Goal: Task Accomplishment & Management: Use online tool/utility

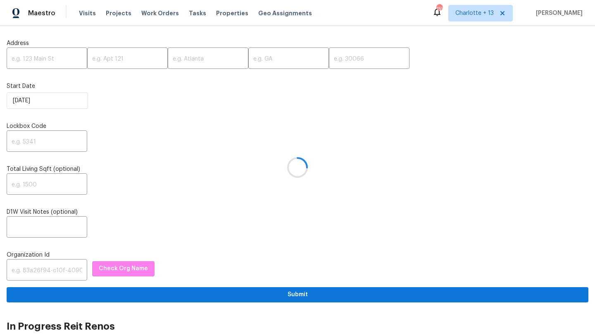
click at [62, 52] on div at bounding box center [297, 167] width 595 height 335
click at [31, 58] on div at bounding box center [297, 167] width 595 height 335
click at [19, 63] on input "text" at bounding box center [47, 59] width 81 height 19
paste input "1945 Ledieu Rd, Roswell, GA 30075"
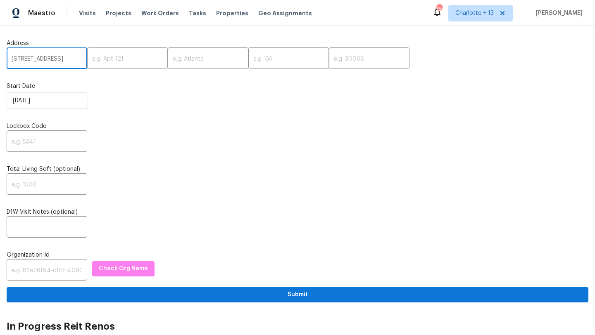
click at [68, 57] on input "1945 Ledieu Rd, Roswell, GA 30075" at bounding box center [47, 59] width 81 height 19
type input "1945 Ledieu Rd, Roswell, GA"
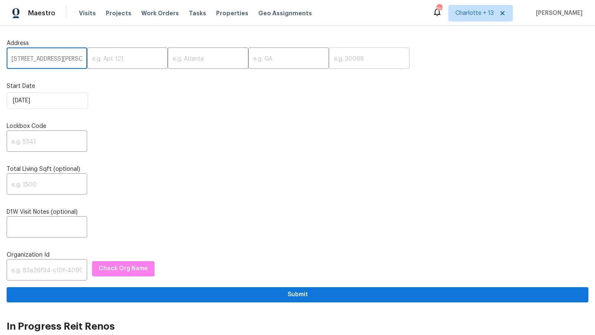
click at [329, 64] on input "text" at bounding box center [369, 59] width 81 height 19
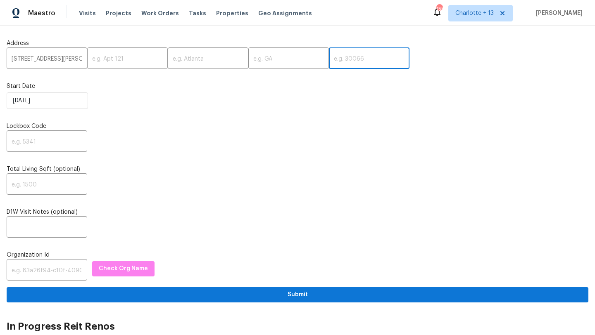
paste input "30075"
type input "30075"
click at [66, 59] on input "1945 Ledieu Rd, Roswell, GA" at bounding box center [47, 59] width 81 height 19
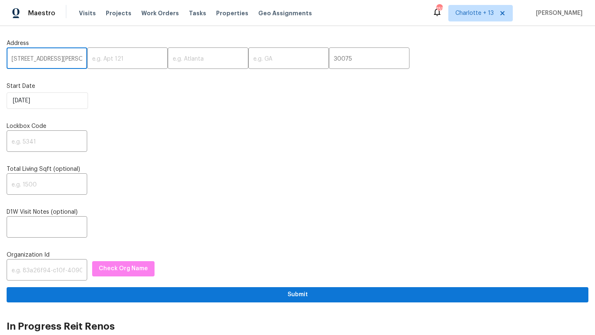
click at [66, 59] on input "1945 Ledieu Rd, Roswell, GA" at bounding box center [47, 59] width 81 height 19
type input "1945 Ledieu Rd,, GA"
click at [180, 57] on input "text" at bounding box center [208, 59] width 81 height 19
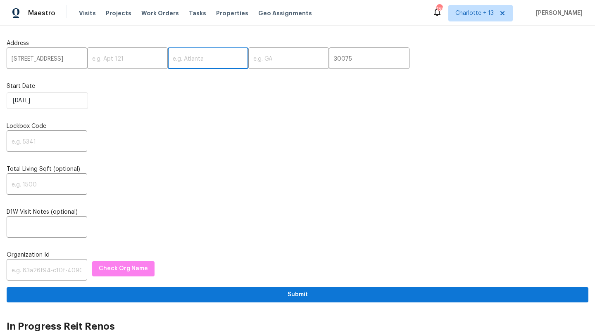
paste input "Roswell"
type input "Roswell"
click at [265, 58] on input "text" at bounding box center [288, 59] width 81 height 19
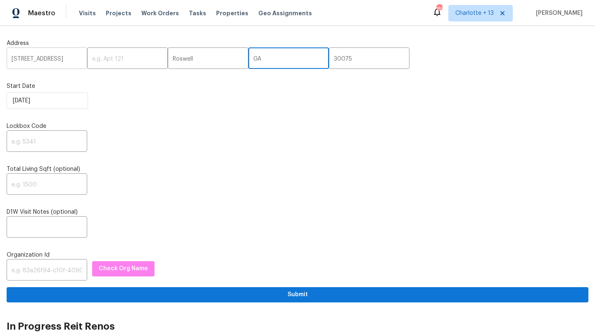
type input "GA"
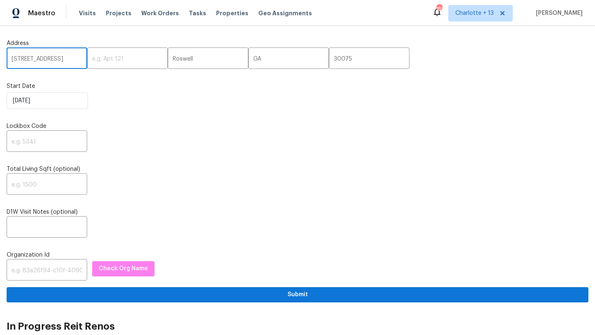
click at [76, 59] on input "1945 Ledieu Rd,, GA" at bounding box center [47, 59] width 81 height 19
type input "1945 Ledieu Rd"
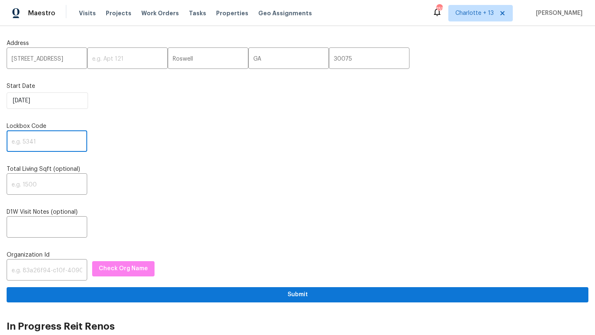
click at [36, 147] on input "text" at bounding box center [47, 142] width 81 height 19
paste input "1325"
type input "1325"
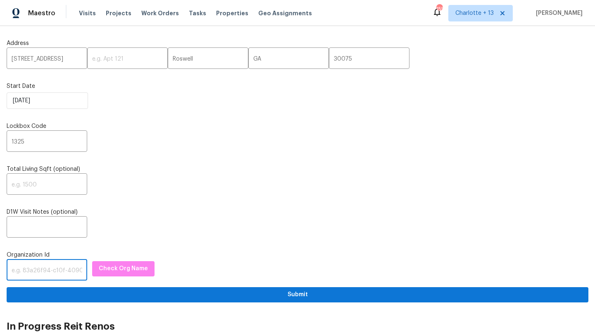
click at [31, 269] on input "text" at bounding box center [47, 270] width 81 height 19
paste input "1349d153-b359-4f9b-b4dd-758ff939cc37"
type input "1349d153-b359-4f9b-b4dd-758ff939cc37"
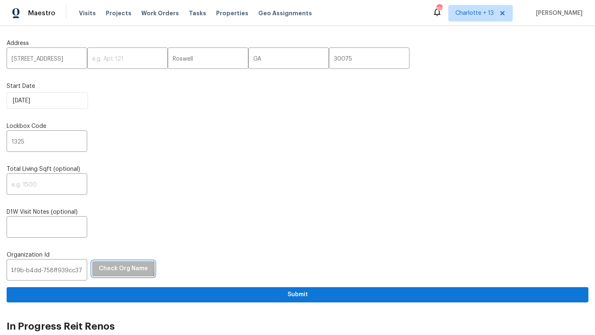
scroll to position [0, 0]
click at [107, 268] on span "Check Org Name" at bounding box center [123, 269] width 49 height 10
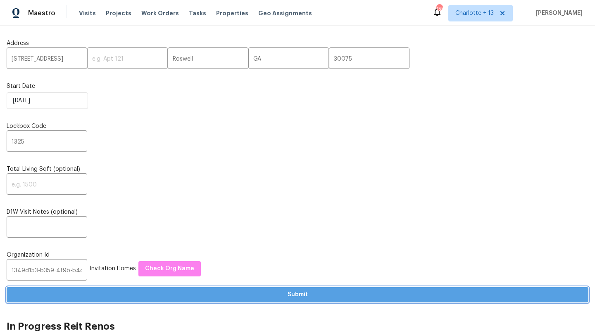
click at [155, 295] on span "Submit" at bounding box center [297, 295] width 568 height 10
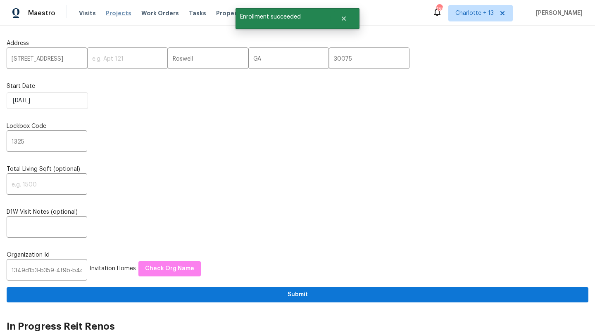
click at [108, 12] on span "Projects" at bounding box center [119, 13] width 26 height 8
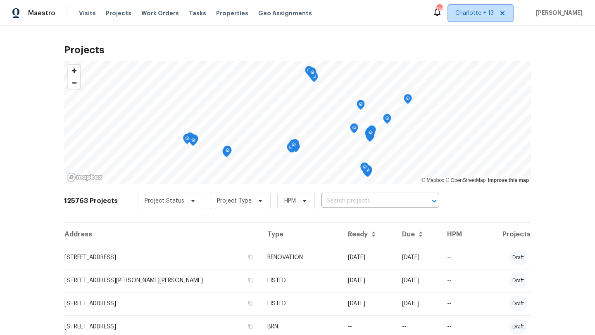
click at [487, 16] on span "Charlotte + 13" at bounding box center [474, 13] width 38 height 8
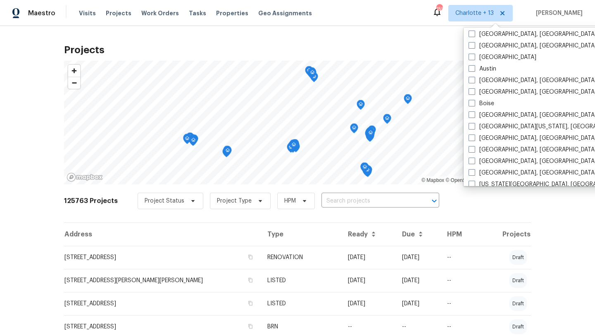
scroll to position [182, 0]
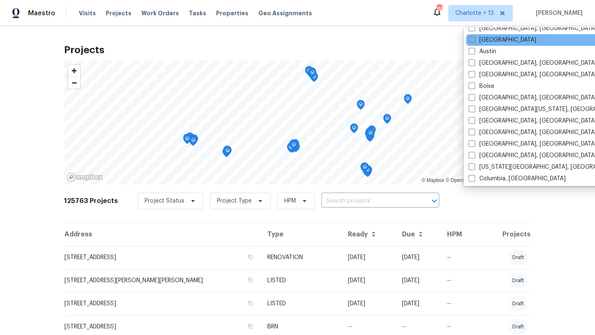
click at [481, 37] on label "Atlanta" at bounding box center [502, 40] width 68 height 8
click at [474, 37] on input "Atlanta" at bounding box center [470, 38] width 5 height 5
checkbox input "true"
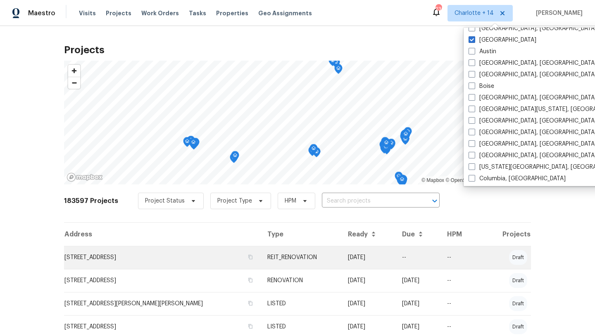
click at [101, 256] on td "1945 Ledieu Rd, Roswell, GA 30075" at bounding box center [162, 257] width 197 height 23
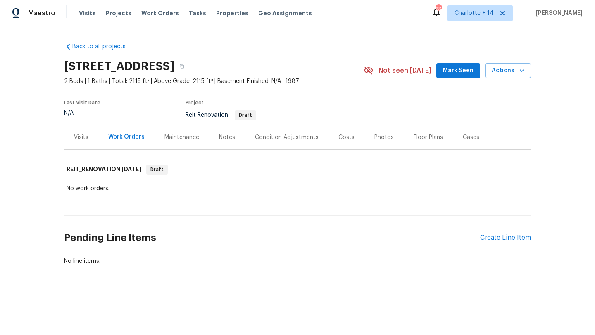
click at [84, 138] on div "Visits" at bounding box center [81, 137] width 14 height 8
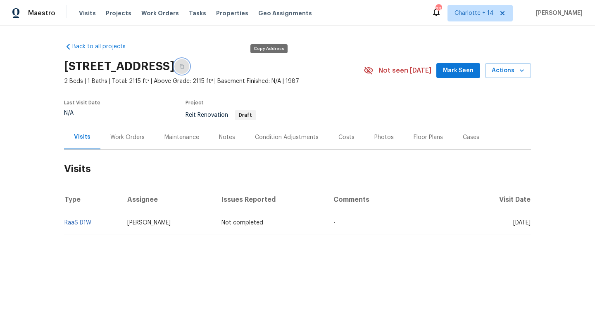
click at [184, 65] on icon "button" at bounding box center [181, 66] width 5 height 5
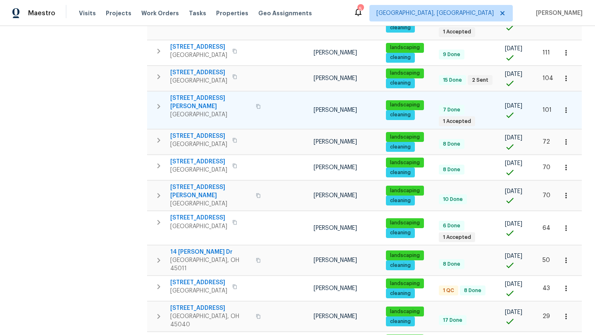
scroll to position [283, 0]
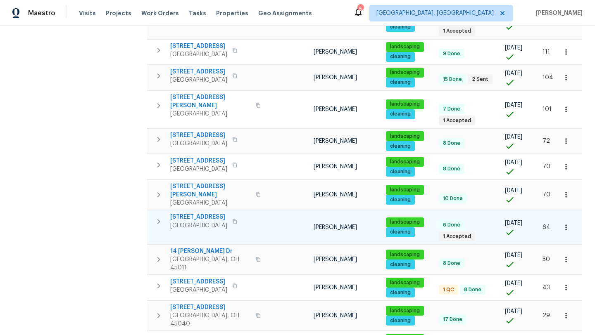
click at [187, 213] on span "1943 Chase Ave" at bounding box center [198, 217] width 57 height 8
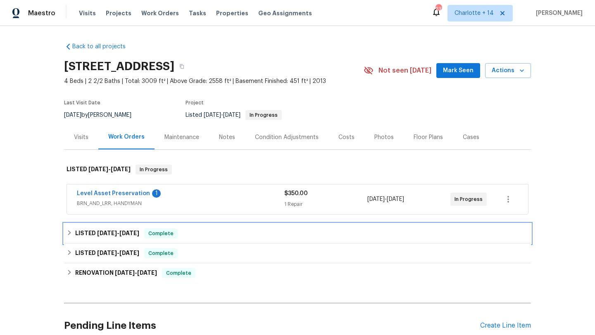
click at [106, 233] on span "9/9/25" at bounding box center [107, 233] width 20 height 6
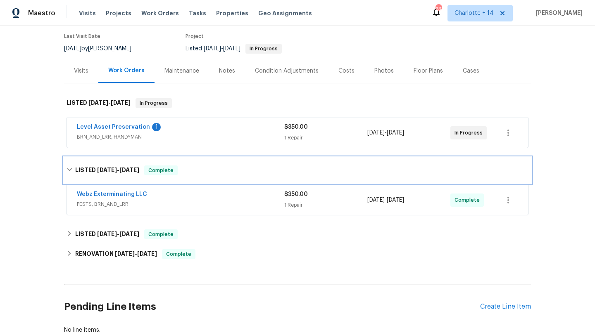
scroll to position [104, 0]
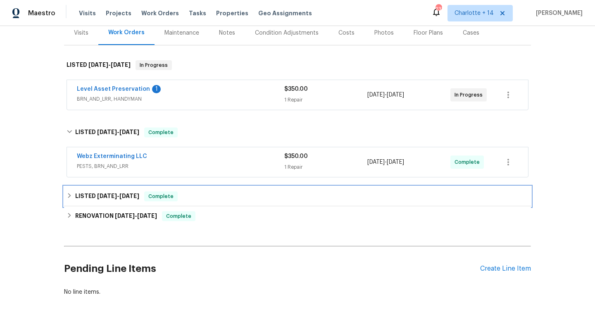
click at [99, 198] on span "7/31/25" at bounding box center [107, 196] width 20 height 6
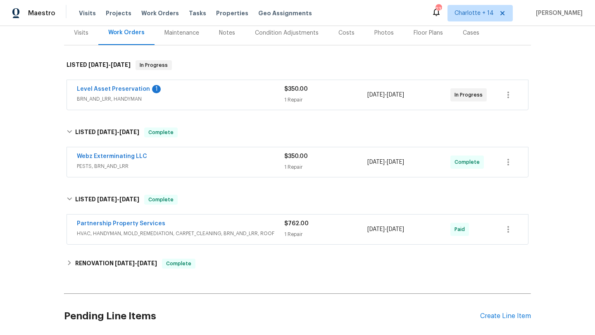
click at [109, 227] on span "Partnership Property Services" at bounding box center [121, 224] width 88 height 8
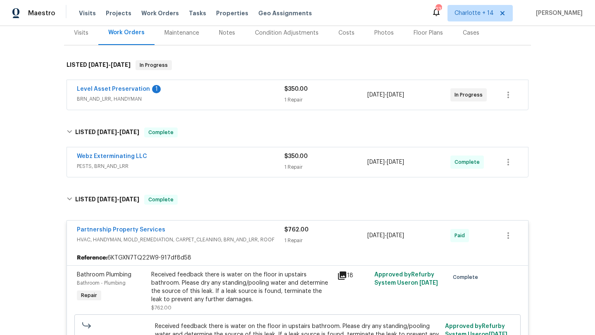
click at [132, 233] on span "Partnership Property Services" at bounding box center [121, 230] width 88 height 8
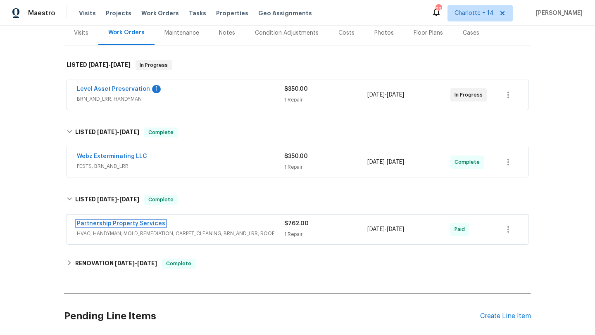
click at [132, 223] on link "Partnership Property Services" at bounding box center [121, 224] width 88 height 6
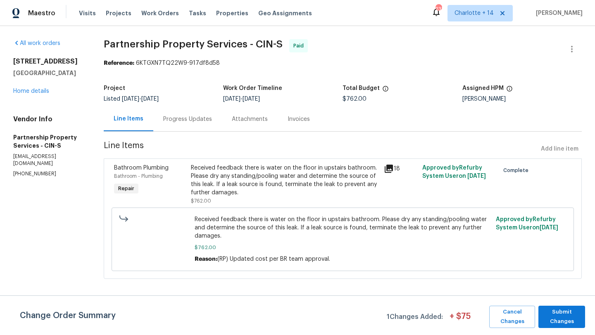
click at [218, 123] on div "Progress Updates" at bounding box center [187, 119] width 69 height 24
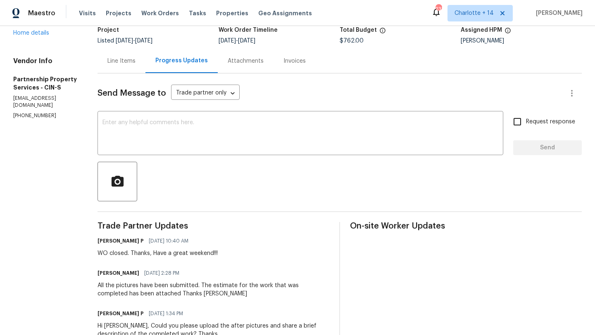
scroll to position [49, 0]
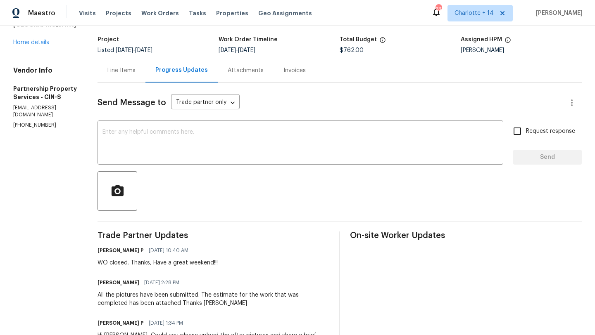
click at [264, 68] on div "Attachments" at bounding box center [246, 70] width 36 height 8
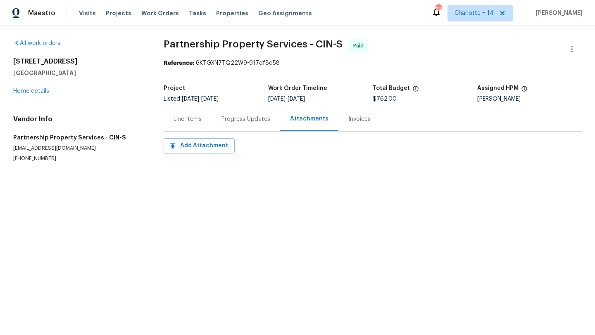
click at [195, 119] on div "Line Items" at bounding box center [187, 119] width 28 height 8
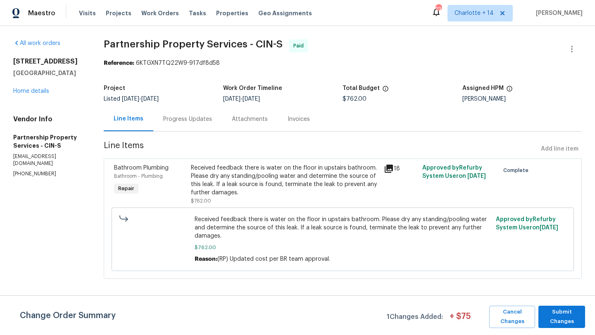
click at [291, 194] on div "Received feedback there is water on the floor in upstairs bathroom. Please dry …" at bounding box center [285, 180] width 188 height 33
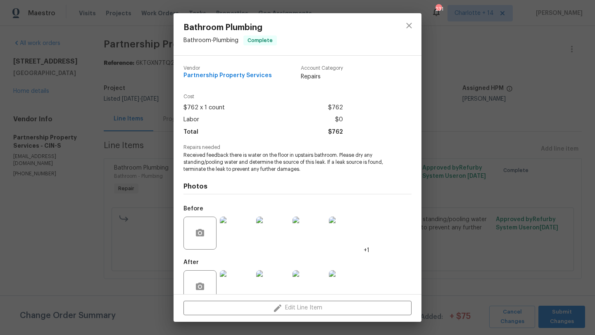
click at [238, 238] on img at bounding box center [236, 233] width 33 height 33
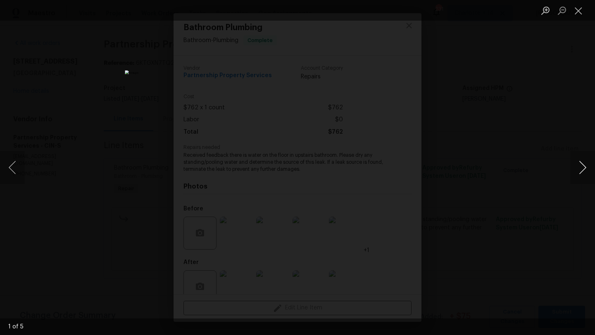
click at [584, 168] on button "Next image" at bounding box center [582, 167] width 25 height 33
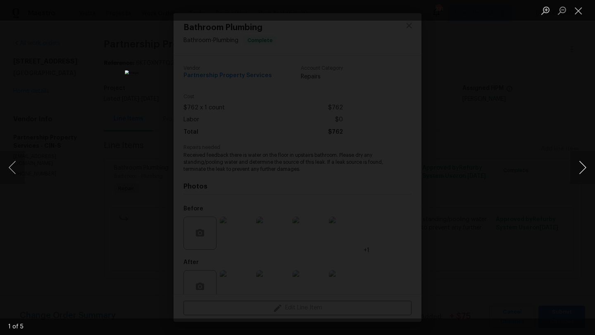
click at [584, 169] on button "Next image" at bounding box center [582, 167] width 25 height 33
click at [576, 15] on button "Close lightbox" at bounding box center [578, 10] width 17 height 14
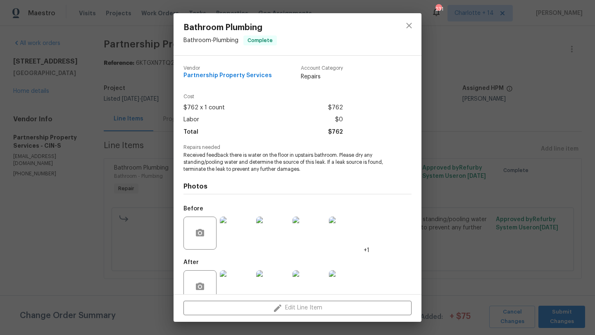
click at [235, 276] on img at bounding box center [236, 287] width 33 height 33
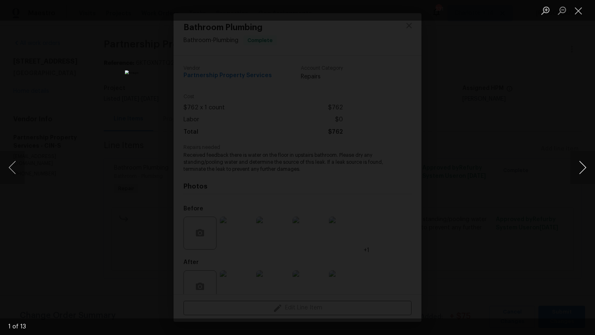
click at [579, 164] on button "Next image" at bounding box center [582, 167] width 25 height 33
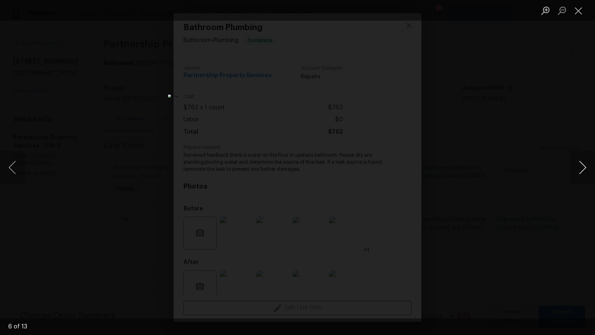
click at [579, 164] on button "Next image" at bounding box center [582, 167] width 25 height 33
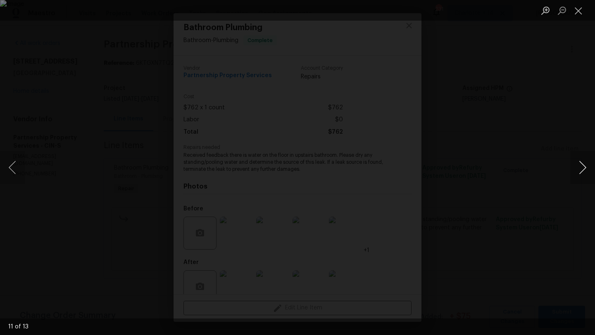
click at [579, 164] on button "Next image" at bounding box center [582, 167] width 25 height 33
click at [577, 9] on button "Close lightbox" at bounding box center [578, 10] width 17 height 14
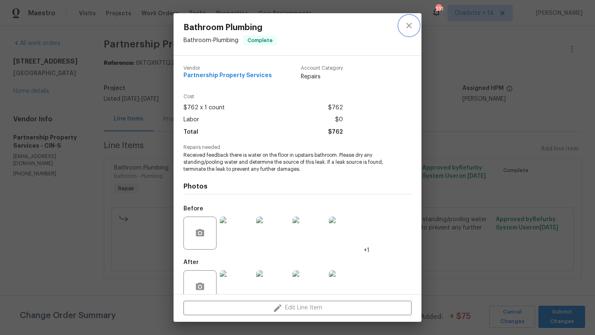
click at [408, 28] on icon "close" at bounding box center [409, 26] width 10 height 10
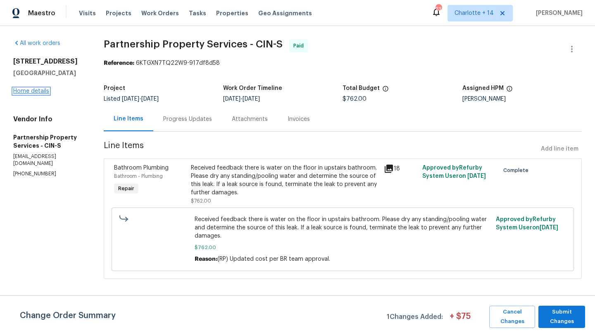
click at [35, 91] on link "Home details" at bounding box center [31, 91] width 36 height 6
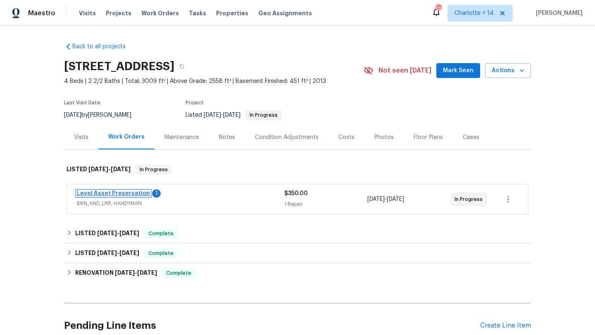
click at [121, 195] on link "Level Asset Preservation" at bounding box center [113, 194] width 73 height 6
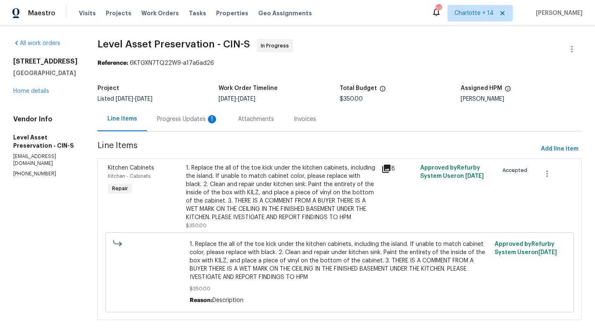
click at [218, 118] on div "Progress Updates 1" at bounding box center [187, 119] width 61 height 8
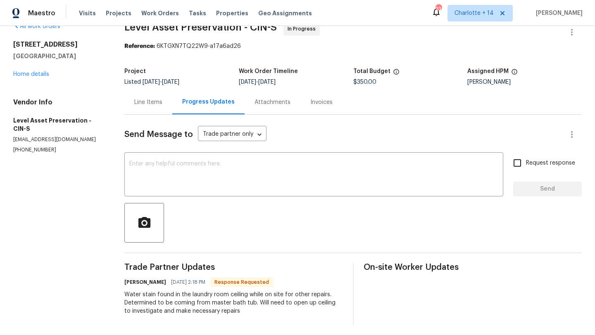
scroll to position [20, 0]
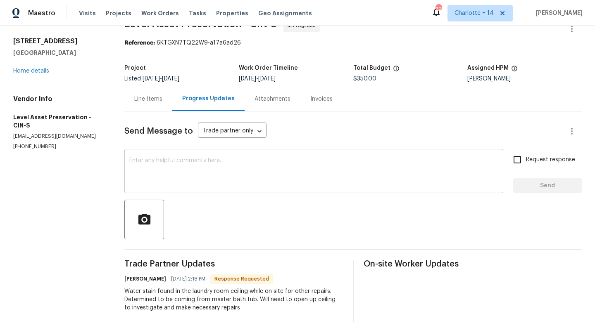
click at [172, 184] on textarea at bounding box center [313, 172] width 369 height 29
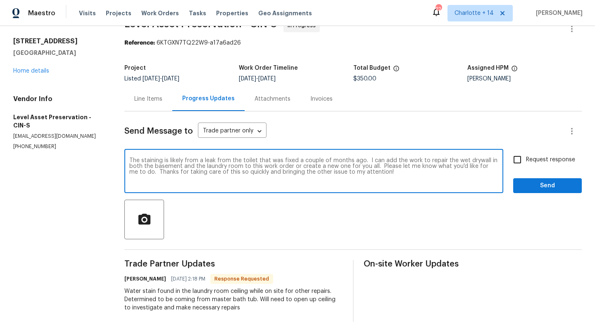
type textarea "The staining is likely from a leak from the toilet that was fixed a couple of m…"
click at [551, 185] on span "Send" at bounding box center [547, 186] width 55 height 10
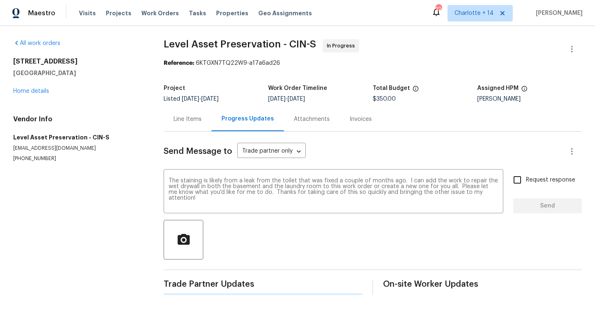
scroll to position [0, 0]
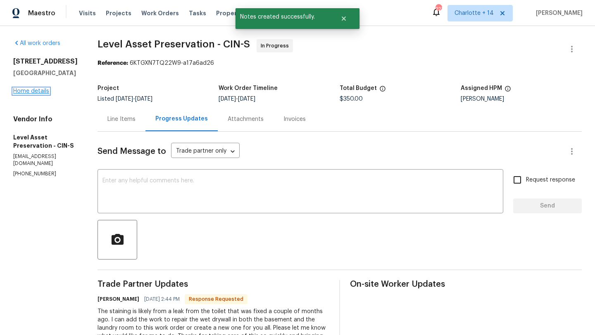
click at [29, 91] on link "Home details" at bounding box center [31, 91] width 36 height 6
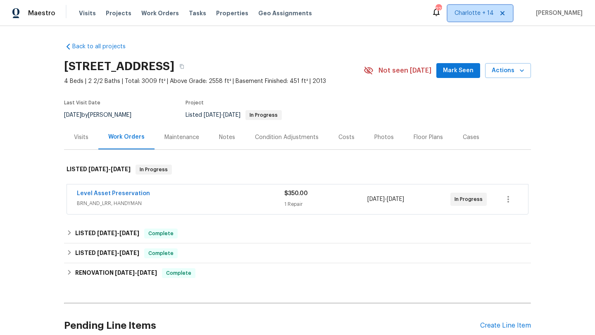
click at [472, 12] on span "Charlotte + 14" at bounding box center [473, 13] width 39 height 8
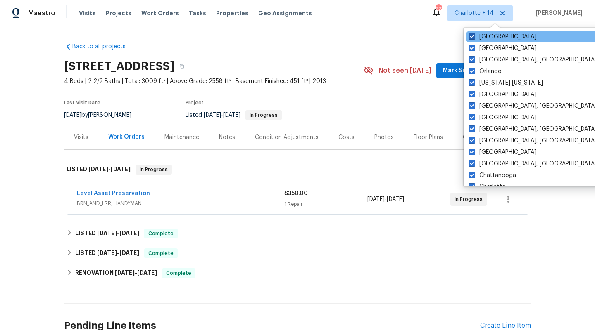
click at [475, 40] on label "Tucson" at bounding box center [502, 37] width 68 height 8
click at [474, 38] on input "Tucson" at bounding box center [470, 35] width 5 height 5
checkbox input "false"
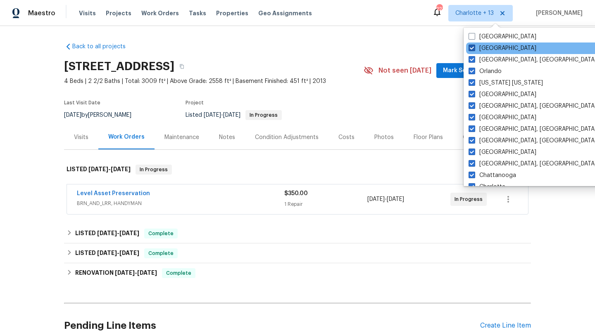
click at [475, 48] on label "Riverside" at bounding box center [502, 48] width 68 height 8
click at [474, 48] on input "Riverside" at bounding box center [470, 46] width 5 height 5
checkbox input "false"
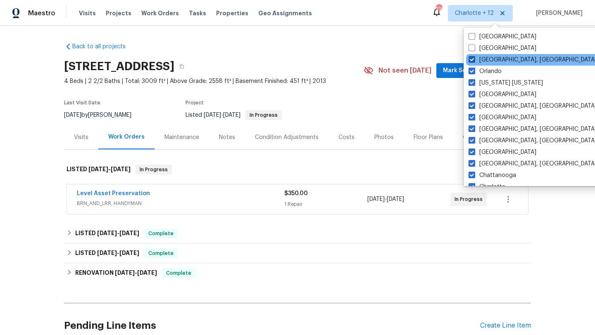
click at [476, 56] on label "Richmond, VA" at bounding box center [532, 60] width 128 height 8
click at [474, 56] on input "Richmond, VA" at bounding box center [470, 58] width 5 height 5
checkbox input "false"
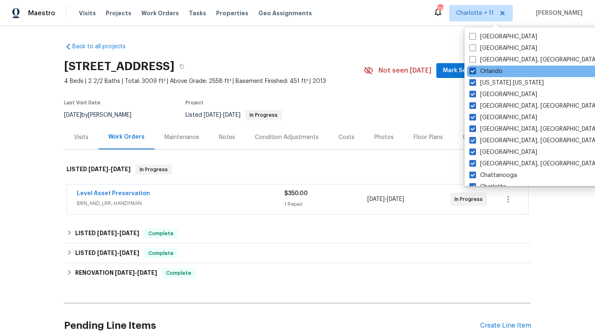
click at [478, 68] on label "Orlando" at bounding box center [485, 71] width 33 height 8
click at [475, 68] on input "Orlando" at bounding box center [471, 69] width 5 height 5
checkbox input "false"
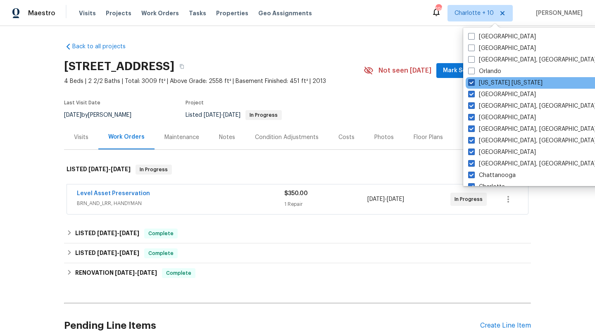
click at [481, 85] on label "New York New Jersey" at bounding box center [505, 83] width 74 height 8
click at [473, 84] on input "New York New Jersey" at bounding box center [470, 81] width 5 height 5
checkbox input "false"
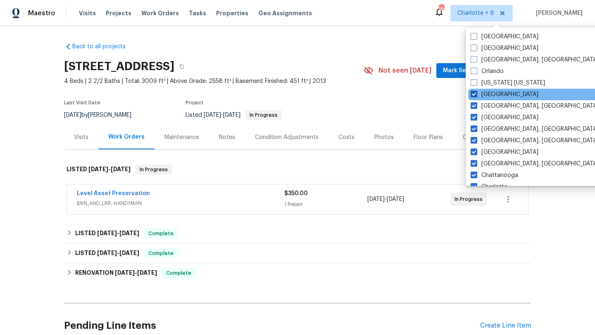
click at [482, 93] on label "Minneapolis" at bounding box center [504, 94] width 68 height 8
click at [476, 93] on input "Minneapolis" at bounding box center [472, 92] width 5 height 5
checkbox input "false"
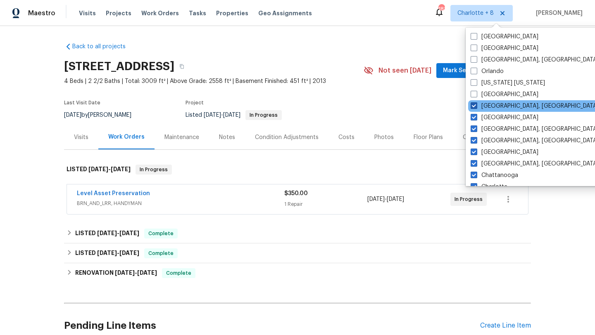
click at [483, 104] on label "Miami, FL" at bounding box center [534, 106] width 128 height 8
click at [476, 104] on input "Miami, FL" at bounding box center [472, 104] width 5 height 5
checkbox input "false"
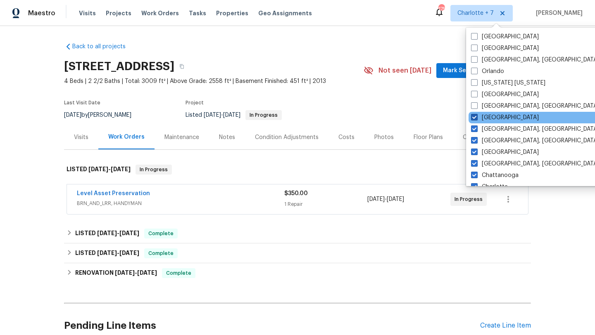
click at [486, 120] on label "Los Angeles" at bounding box center [505, 118] width 68 height 8
click at [476, 119] on input "Los Angeles" at bounding box center [473, 116] width 5 height 5
checkbox input "false"
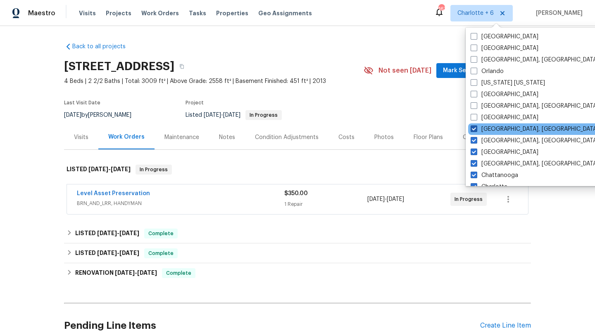
click at [487, 131] on label "Knoxville, TN" at bounding box center [534, 129] width 128 height 8
click at [476, 131] on input "Knoxville, TN" at bounding box center [472, 127] width 5 height 5
checkbox input "false"
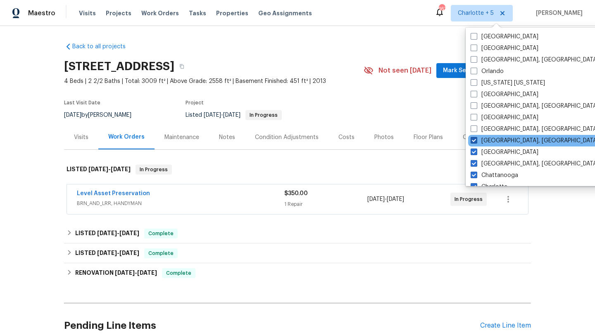
click at [487, 139] on label "Detroit, MI" at bounding box center [534, 141] width 128 height 8
click at [476, 139] on input "Detroit, MI" at bounding box center [472, 139] width 5 height 5
checkbox input "false"
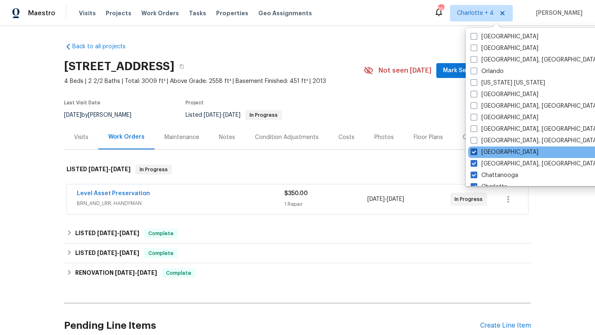
click at [488, 150] on label "Dallas" at bounding box center [504, 152] width 68 height 8
click at [476, 150] on input "Dallas" at bounding box center [472, 150] width 5 height 5
checkbox input "false"
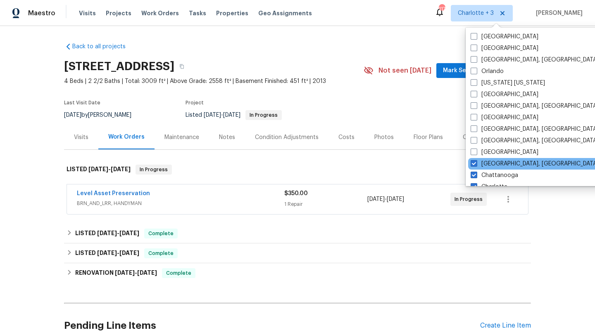
click at [489, 159] on div "Columbus, OH" at bounding box center [551, 164] width 166 height 12
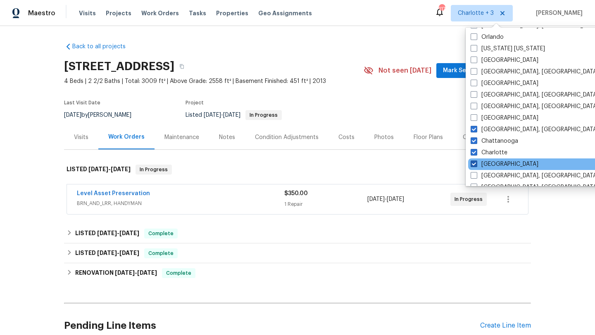
click at [489, 164] on label "Atlanta" at bounding box center [504, 164] width 68 height 8
click at [476, 164] on input "Atlanta" at bounding box center [472, 162] width 5 height 5
checkbox input "false"
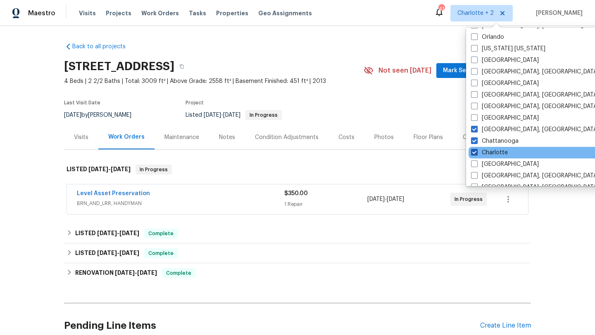
click at [489, 152] on label "Charlotte" at bounding box center [489, 153] width 37 height 8
click at [476, 152] on input "Charlotte" at bounding box center [473, 151] width 5 height 5
checkbox input "false"
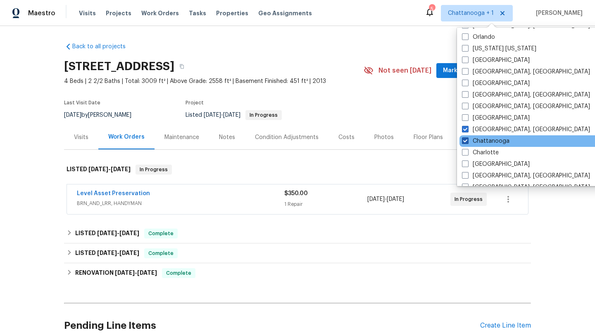
click at [488, 142] on label "Chattanooga" at bounding box center [485, 141] width 47 height 8
click at [467, 142] on input "Chattanooga" at bounding box center [464, 139] width 5 height 5
checkbox input "false"
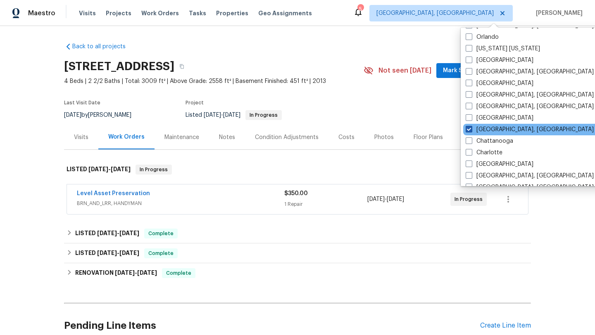
click at [487, 128] on label "Columbus, OH" at bounding box center [529, 130] width 128 height 8
click at [471, 128] on input "Columbus, OH" at bounding box center [467, 128] width 5 height 5
checkbox input "false"
checkbox input "true"
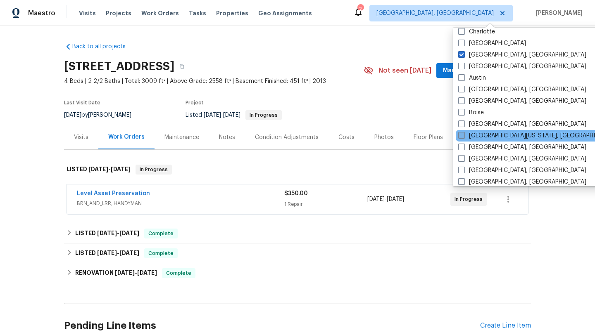
scroll to position [157, 0]
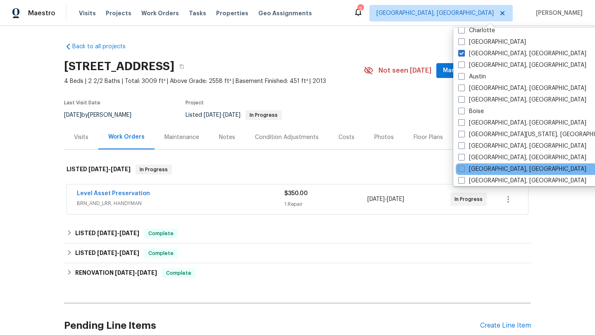
click at [484, 166] on label "[GEOGRAPHIC_DATA], [GEOGRAPHIC_DATA]" at bounding box center [522, 169] width 128 height 8
click at [463, 166] on input "[GEOGRAPHIC_DATA], [GEOGRAPHIC_DATA]" at bounding box center [460, 167] width 5 height 5
checkbox input "true"
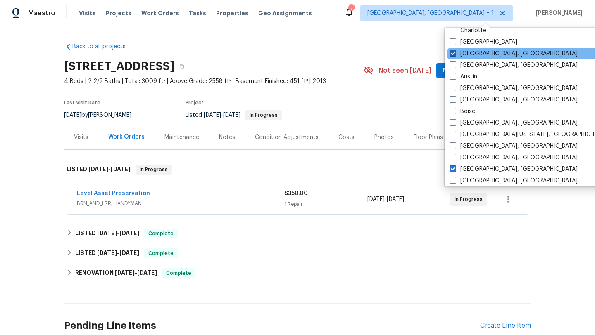
click at [470, 53] on label "Albuquerque, NM" at bounding box center [513, 54] width 128 height 8
click at [455, 53] on input "Albuquerque, NM" at bounding box center [451, 52] width 5 height 5
checkbox input "false"
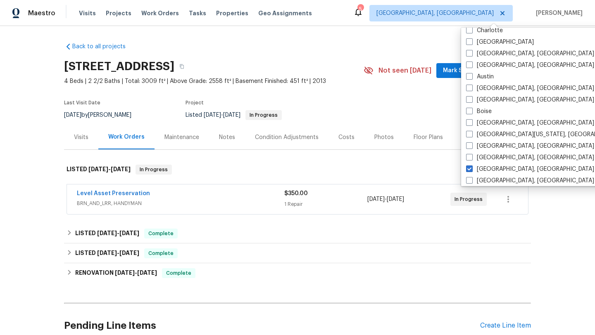
click at [362, 47] on div "Back to all projects 1943 Chase Ave, Cincinnati, OH 45223 4 Beds | 2 2/2 Baths …" at bounding box center [297, 198] width 467 height 324
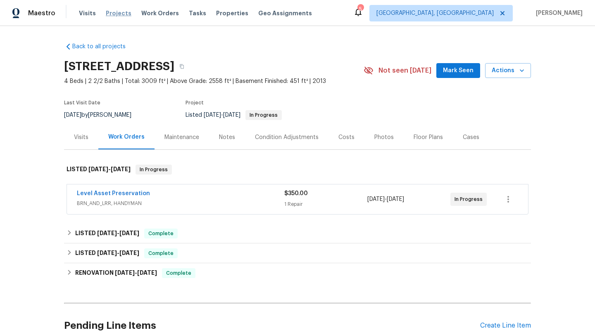
click at [116, 15] on span "Projects" at bounding box center [119, 13] width 26 height 8
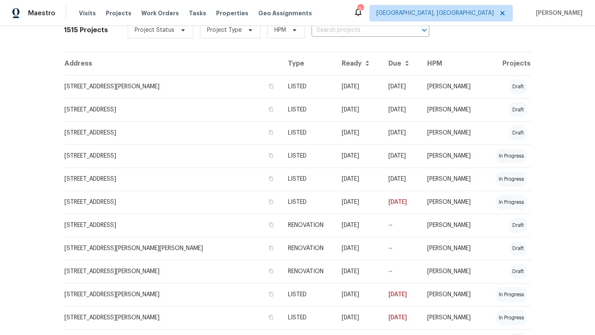
scroll to position [183, 0]
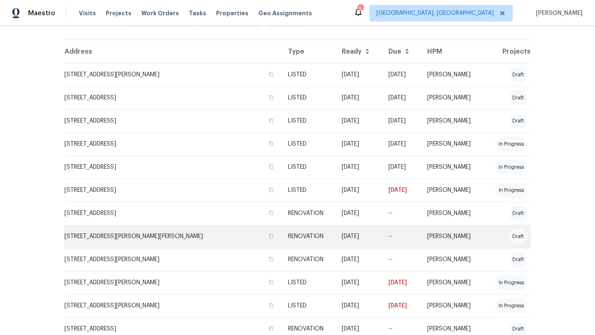
click at [114, 231] on td "368 Amelia Olive Branch Rd, Amelia, OH 45102" at bounding box center [172, 236] width 217 height 23
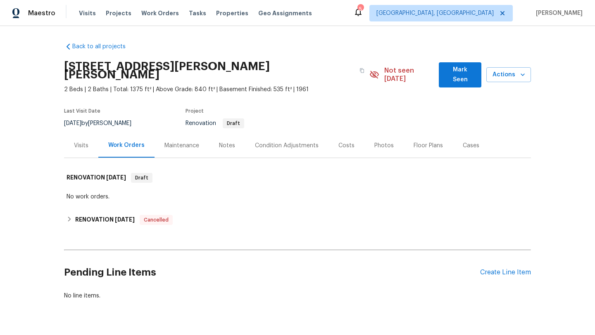
click at [78, 142] on div "Visits" at bounding box center [81, 146] width 14 height 8
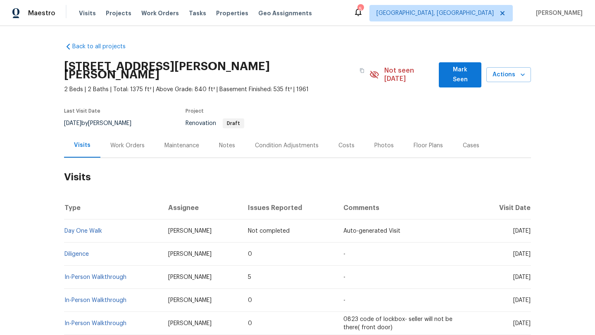
click at [224, 142] on div "Notes" at bounding box center [227, 145] width 36 height 24
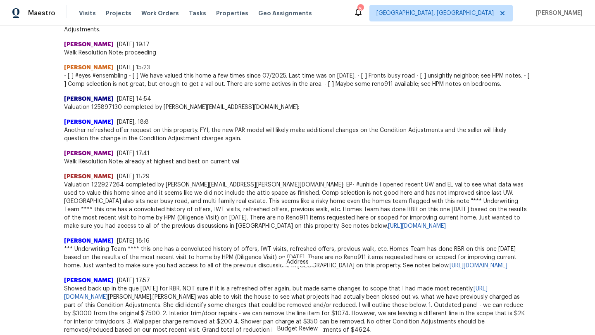
scroll to position [366, 0]
click at [116, 13] on span "Projects" at bounding box center [119, 13] width 26 height 8
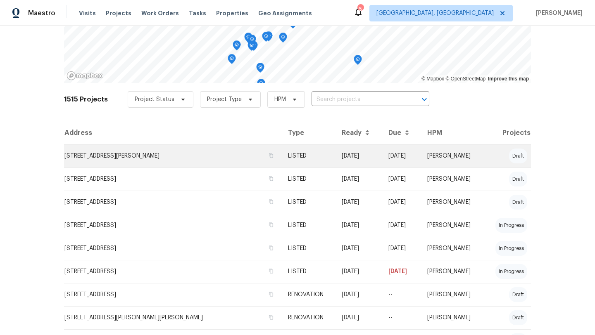
scroll to position [120, 0]
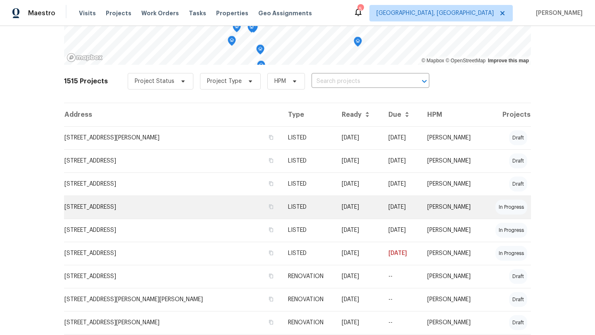
click at [113, 216] on td "1943 Chase Ave, Cincinnati, OH 45223" at bounding box center [172, 207] width 217 height 23
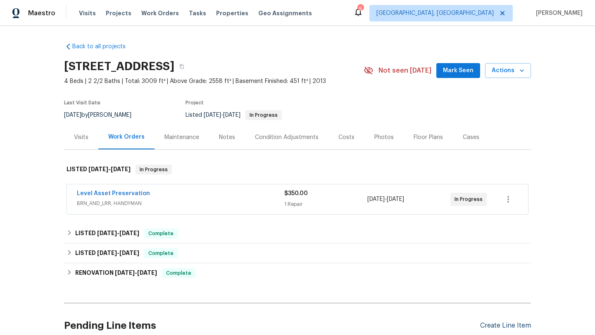
click at [505, 327] on div "Create Line Item" at bounding box center [505, 326] width 51 height 8
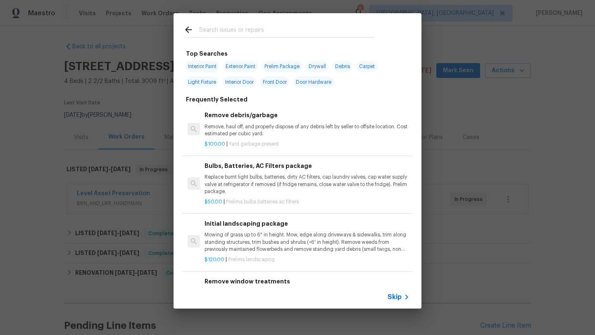
click at [222, 33] on input "text" at bounding box center [286, 31] width 175 height 12
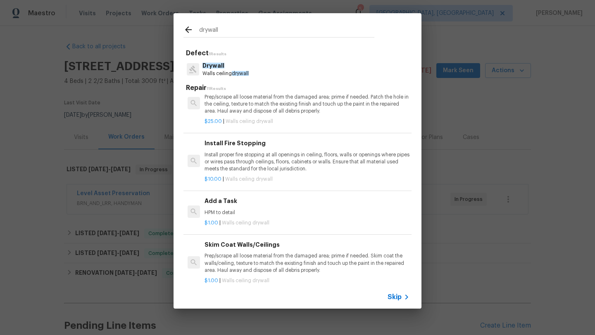
scroll to position [193, 0]
type input "drywall"
click at [220, 209] on p "HPM to detail" at bounding box center [306, 211] width 205 height 7
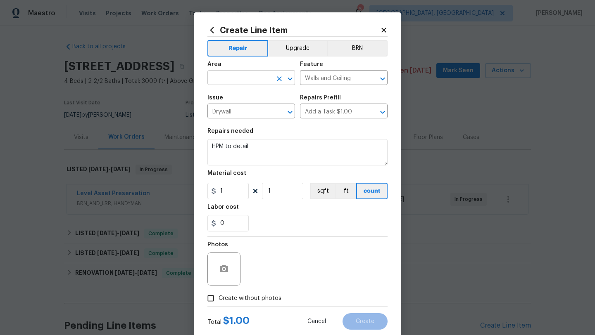
click at [236, 74] on input "text" at bounding box center [239, 78] width 64 height 13
click at [230, 113] on li "Interior Overall" at bounding box center [251, 111] width 88 height 14
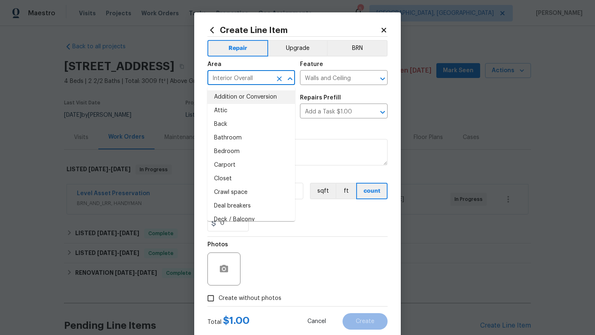
type input "Addition or Conversion"
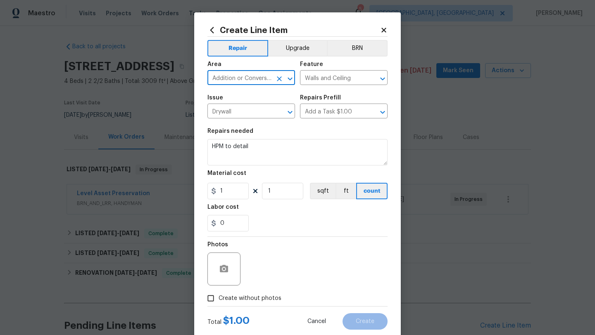
click at [279, 79] on icon "Clear" at bounding box center [279, 78] width 5 height 5
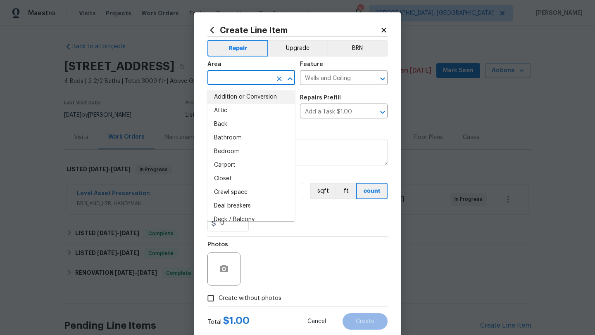
click at [243, 80] on input "text" at bounding box center [239, 78] width 64 height 13
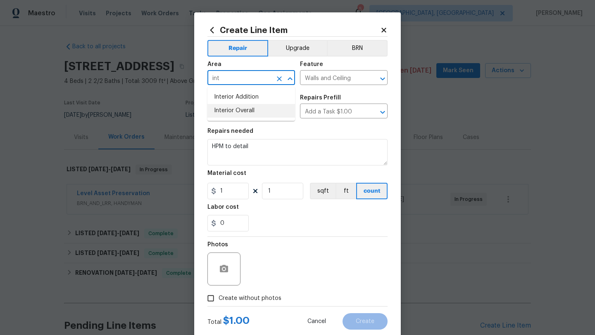
click at [240, 110] on li "Interior Overall" at bounding box center [251, 111] width 88 height 14
type input "Interior Overall"
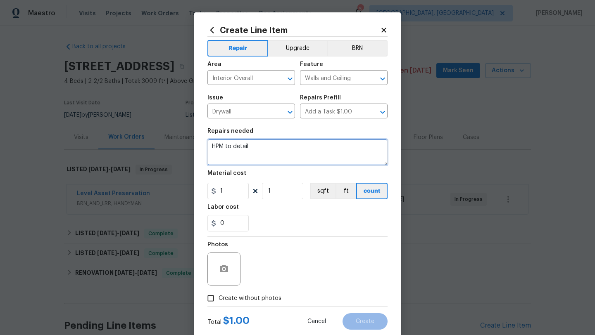
click at [275, 145] on textarea "HPM to detail" at bounding box center [297, 152] width 180 height 26
type textarea "H"
type textarea "Repair wet drywall in laundry room and basement. Paint to match after repairs."
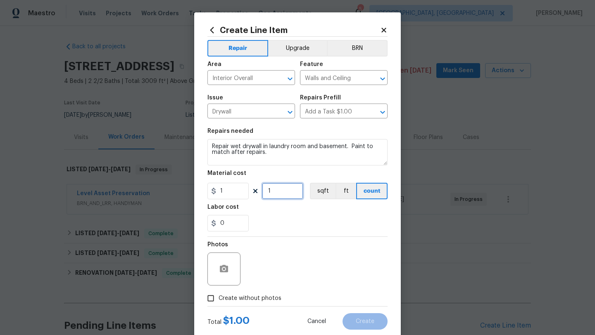
click at [280, 196] on input "1" at bounding box center [282, 191] width 41 height 17
type input "375"
click at [231, 302] on span "Create without photos" at bounding box center [249, 298] width 63 height 9
click at [218, 302] on input "Create without photos" at bounding box center [211, 299] width 16 height 16
checkbox input "true"
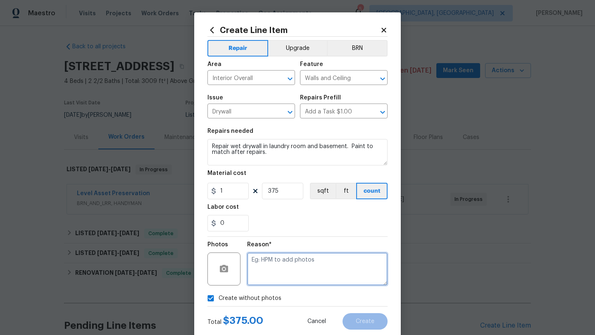
click at [266, 268] on textarea at bounding box center [317, 269] width 140 height 33
type textarea "later"
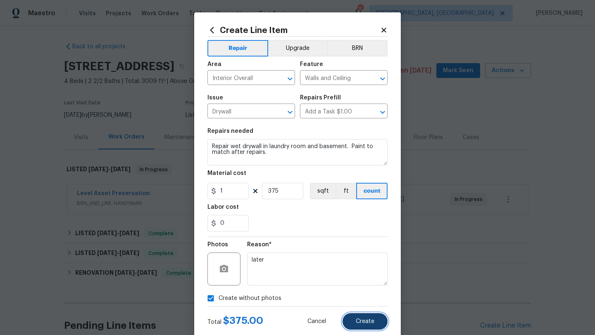
click at [366, 324] on span "Create" at bounding box center [365, 322] width 19 height 6
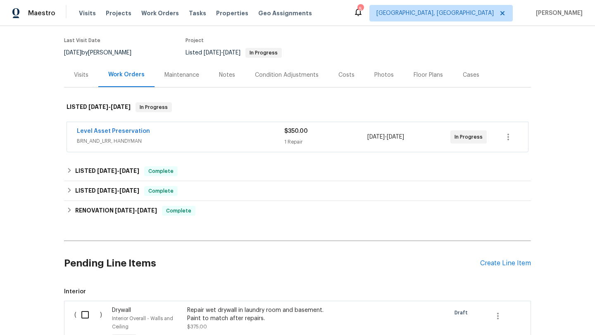
scroll to position [63, 0]
click at [145, 144] on span "BRN_AND_LRR, HANDYMAN" at bounding box center [180, 140] width 207 height 8
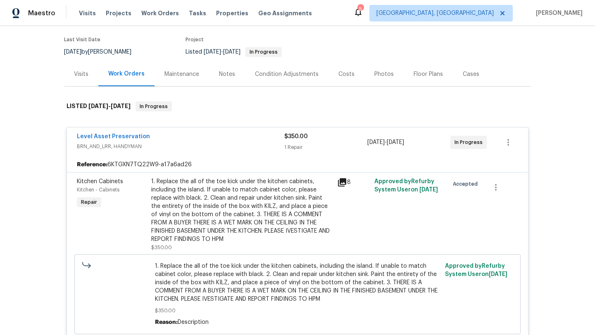
click at [138, 141] on div "Level Asset Preservation" at bounding box center [180, 138] width 207 height 10
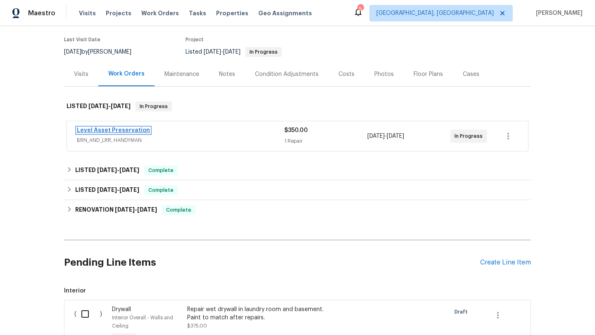
click at [132, 132] on link "Level Asset Preservation" at bounding box center [113, 131] width 73 height 6
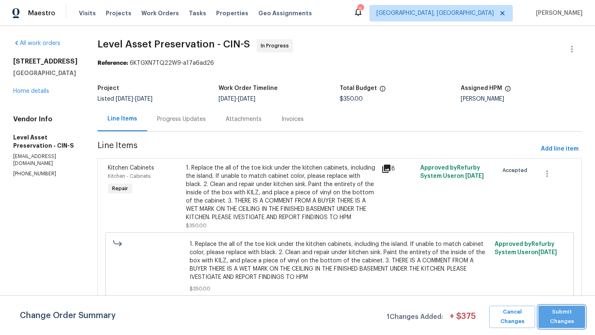
click at [550, 313] on span "Submit Changes" at bounding box center [561, 317] width 38 height 19
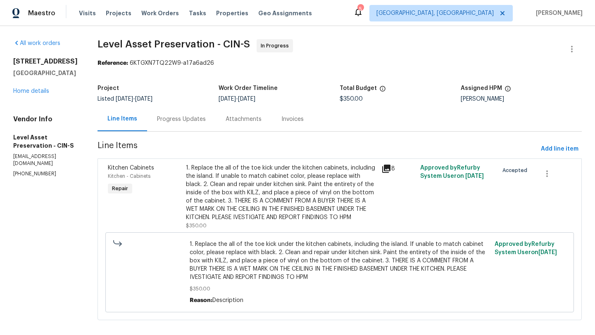
click at [290, 198] on div "1. Replace the all of the toe kick under the kitchen cabinets, including the is…" at bounding box center [281, 193] width 190 height 58
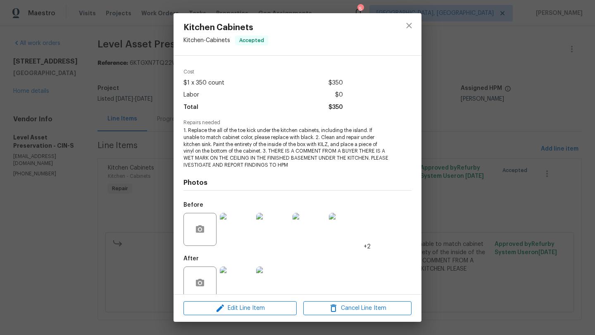
scroll to position [38, 0]
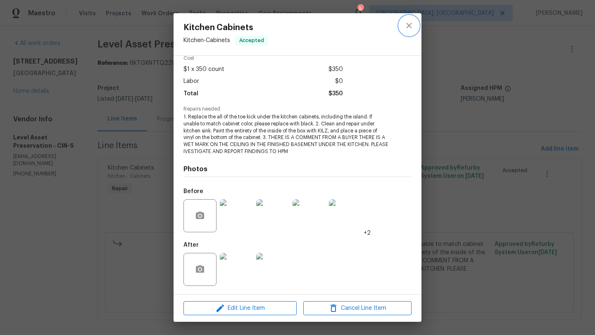
click at [410, 28] on icon "close" at bounding box center [409, 26] width 10 height 10
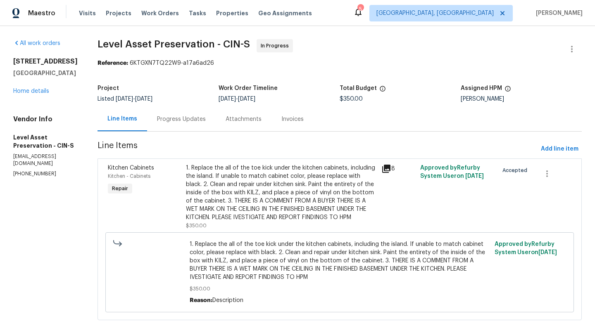
scroll to position [17, 0]
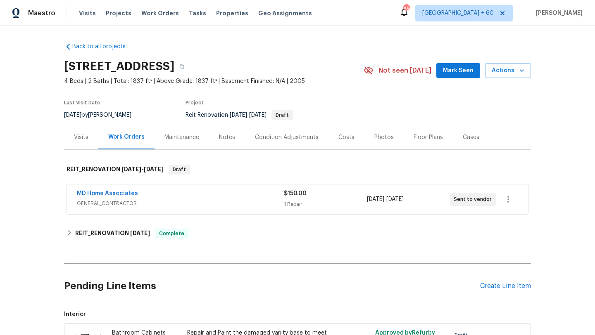
click at [83, 138] on div "Visits" at bounding box center [81, 137] width 14 height 8
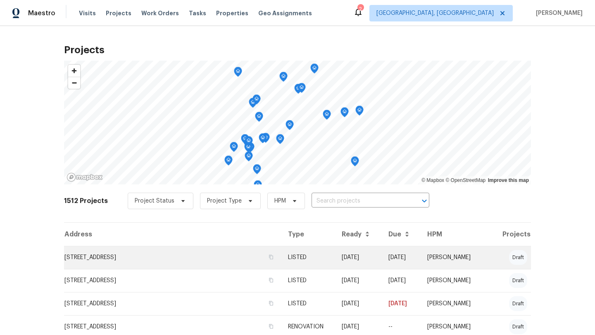
click at [148, 261] on td "[STREET_ADDRESS]" at bounding box center [172, 257] width 217 height 23
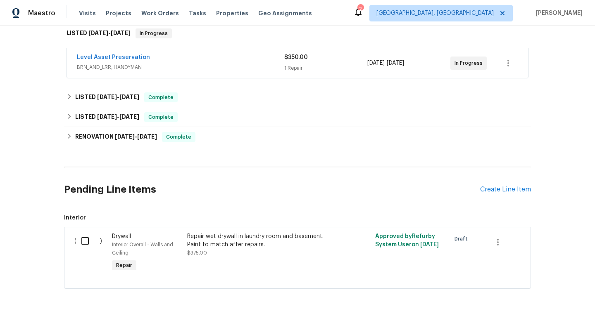
scroll to position [147, 0]
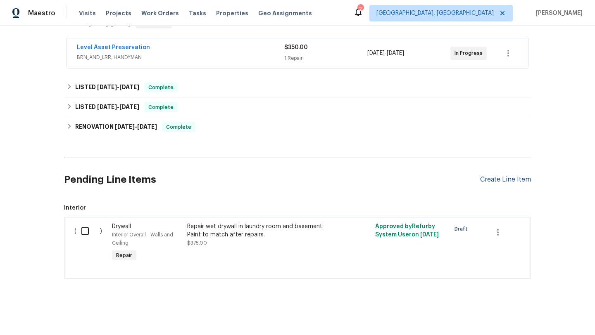
click at [505, 181] on div "Create Line Item" at bounding box center [505, 180] width 51 height 8
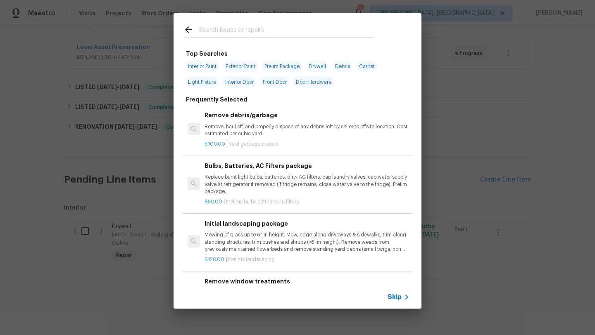
click at [248, 33] on input "text" at bounding box center [286, 31] width 175 height 12
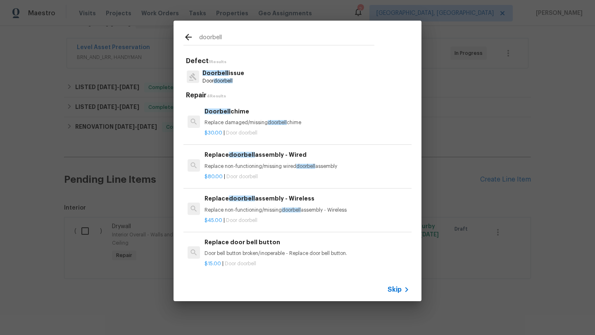
type input "doorbell"
click at [235, 167] on p "Replace non-functioning/missing wired doorbell assembly" at bounding box center [306, 166] width 205 height 7
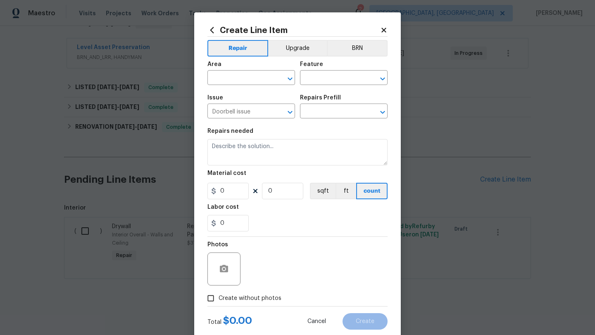
type input "Replace doorbell assembly - Wired $80.00"
type textarea "Replace non-functioning/missing wired doorbell assembly"
type input "80"
type input "1"
click at [234, 78] on input "text" at bounding box center [239, 78] width 64 height 13
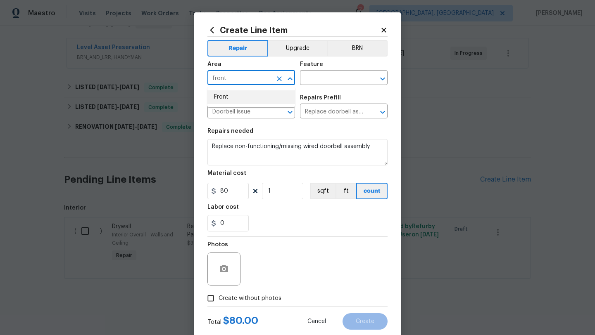
click at [224, 98] on li "Front" at bounding box center [251, 97] width 88 height 14
type input "Front"
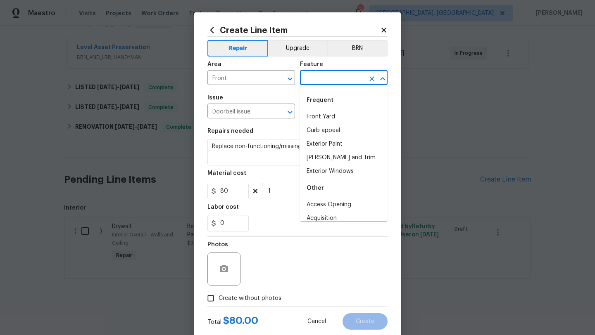
click at [337, 76] on input "text" at bounding box center [332, 78] width 64 height 13
type input "d"
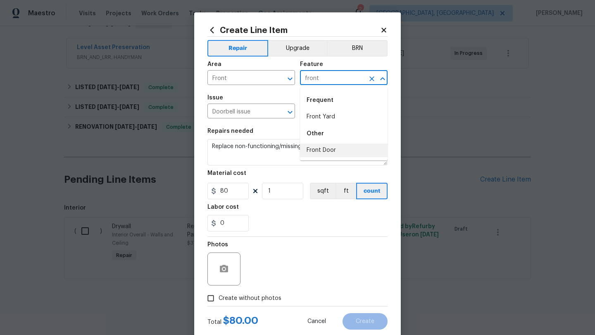
click at [325, 151] on li "Front Door" at bounding box center [344, 151] width 88 height 14
type input "Front Door"
click at [244, 298] on span "Create without photos" at bounding box center [249, 298] width 63 height 9
click at [218, 298] on input "Create without photos" at bounding box center [211, 299] width 16 height 16
checkbox input "true"
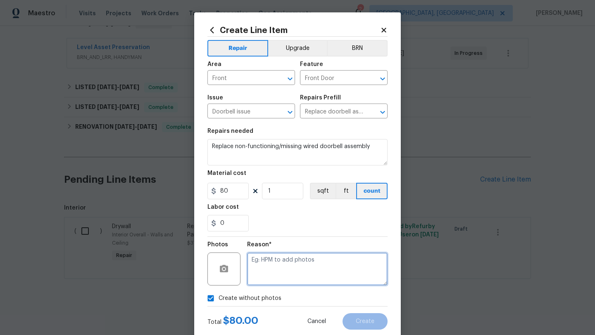
click at [292, 259] on textarea at bounding box center [317, 269] width 140 height 33
type textarea "later"
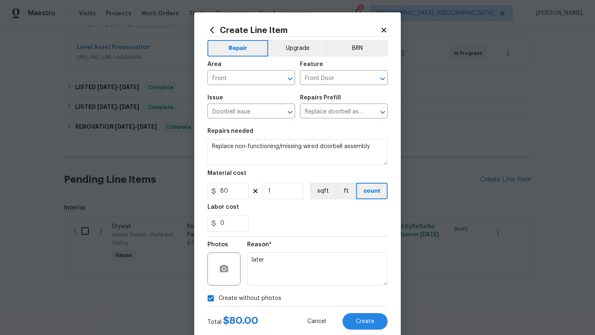
click at [355, 233] on section "Repairs needed Replace non-functioning/missing wired doorbell assembly Material…" at bounding box center [297, 179] width 180 height 113
click at [362, 321] on span "Create" at bounding box center [365, 322] width 19 height 6
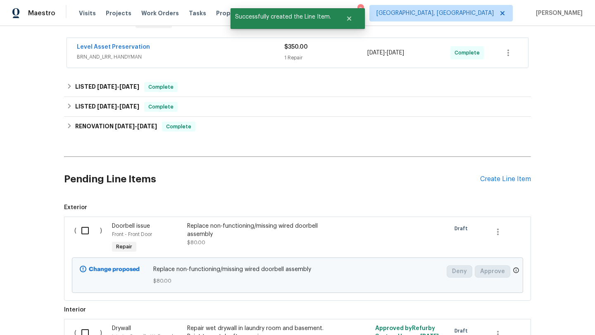
click at [85, 230] on input "checkbox" at bounding box center [88, 230] width 24 height 17
checkbox input "true"
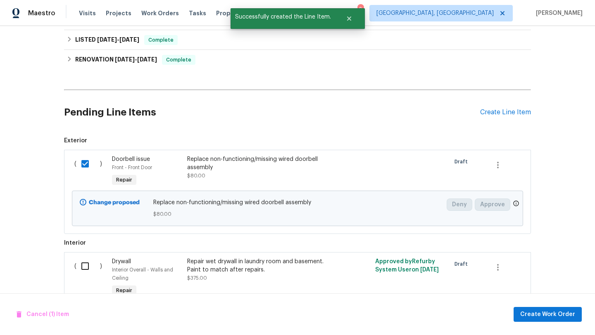
scroll to position [218, 0]
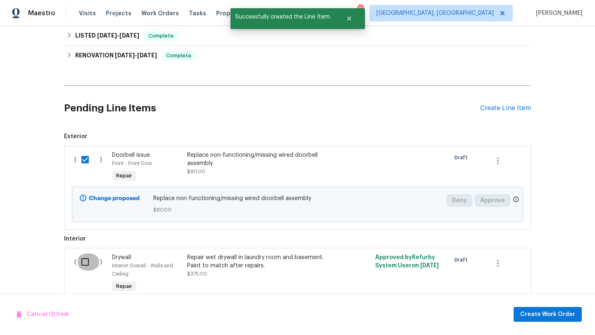
click at [82, 261] on input "checkbox" at bounding box center [88, 262] width 24 height 17
checkbox input "true"
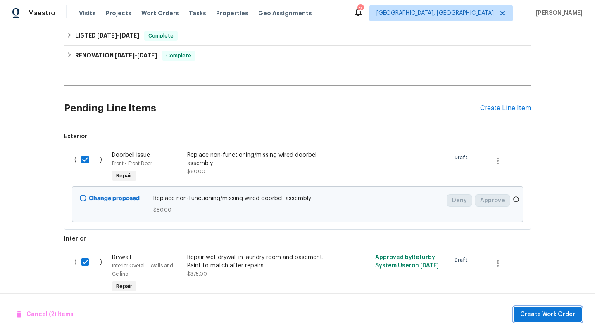
click at [527, 311] on span "Create Work Order" at bounding box center [547, 315] width 55 height 10
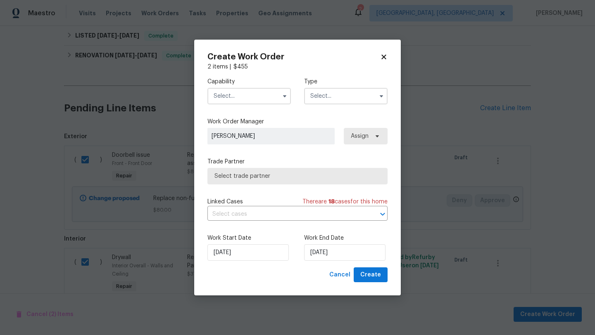
click at [237, 97] on input "text" at bounding box center [248, 96] width 83 height 17
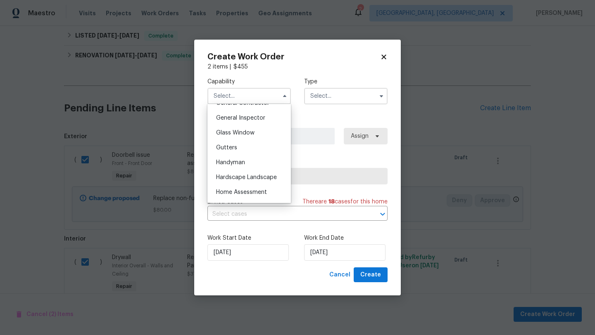
scroll to position [408, 0]
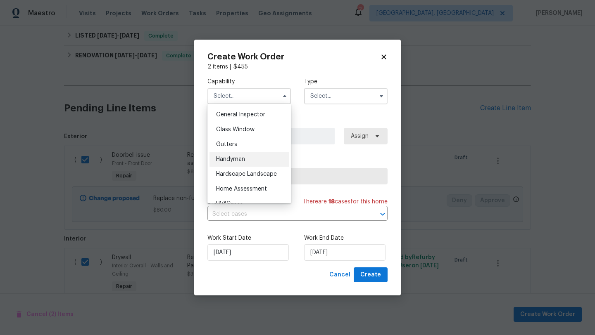
click at [228, 157] on span "Handyman" at bounding box center [230, 160] width 29 height 6
type input "Handyman"
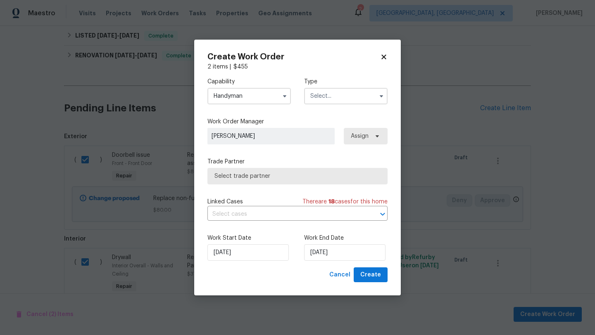
click at [332, 92] on input "text" at bounding box center [345, 96] width 83 height 17
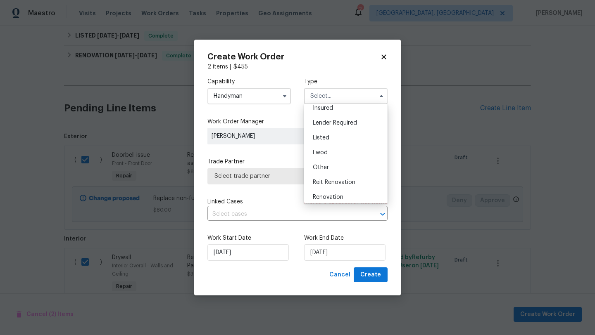
scroll to position [50, 0]
click at [326, 138] on span "Listed" at bounding box center [321, 138] width 17 height 6
type input "Listed"
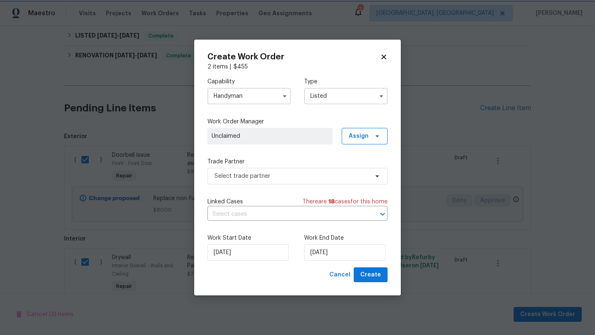
scroll to position [0, 0]
click at [354, 135] on span "Assign" at bounding box center [359, 136] width 20 height 8
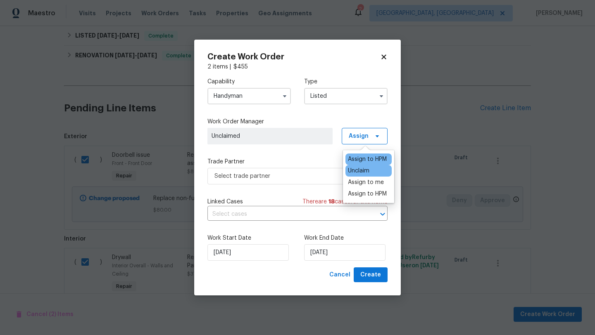
click at [362, 156] on div "Assign to HPM" at bounding box center [367, 159] width 39 height 8
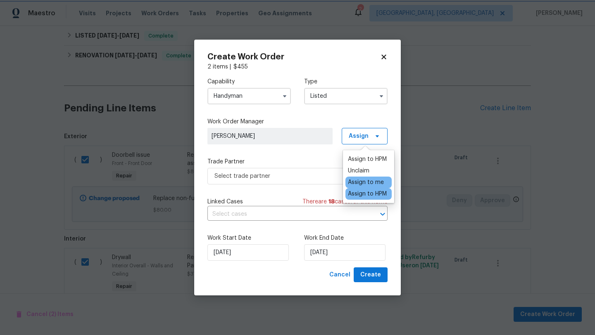
click at [290, 165] on label "Trade Partner" at bounding box center [297, 162] width 180 height 8
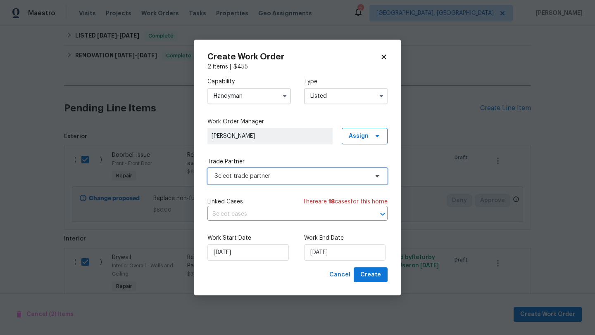
click at [289, 173] on span "Select trade partner" at bounding box center [291, 176] width 154 height 8
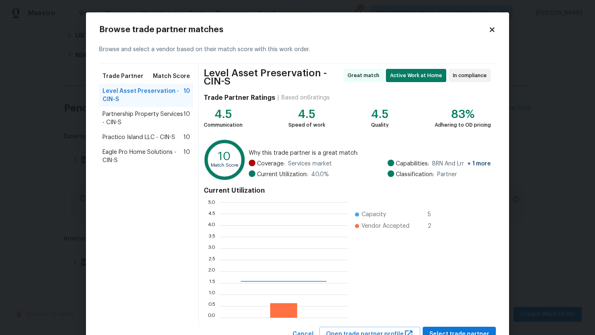
scroll to position [116, 128]
click at [446, 331] on span "Select trade partner" at bounding box center [459, 335] width 60 height 10
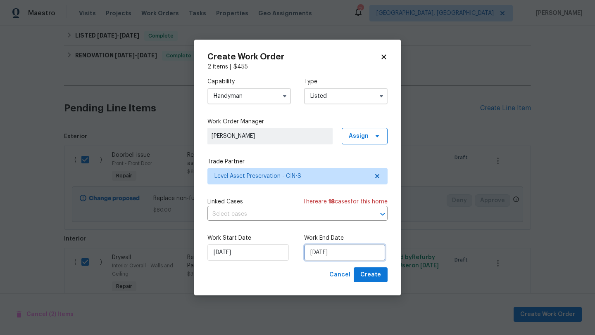
click at [323, 255] on input "9/18/2025" at bounding box center [344, 253] width 81 height 17
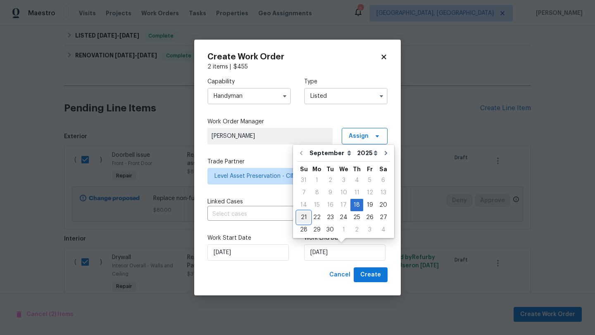
click at [308, 215] on div "21" at bounding box center [303, 218] width 13 height 12
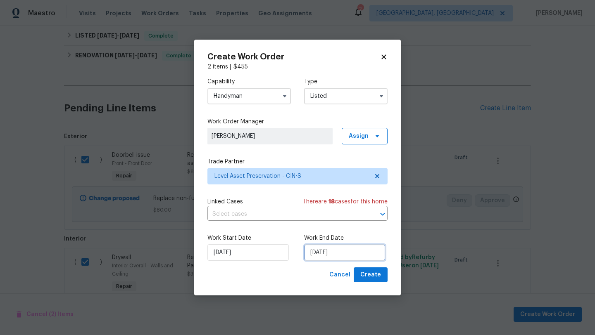
click at [334, 255] on input "9/21/2025" at bounding box center [344, 253] width 81 height 17
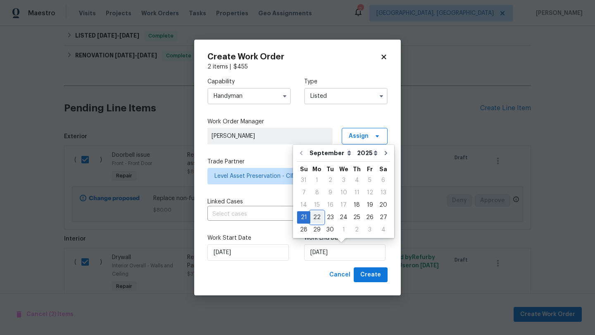
click at [315, 218] on div "22" at bounding box center [316, 218] width 13 height 12
type input "9/22/2025"
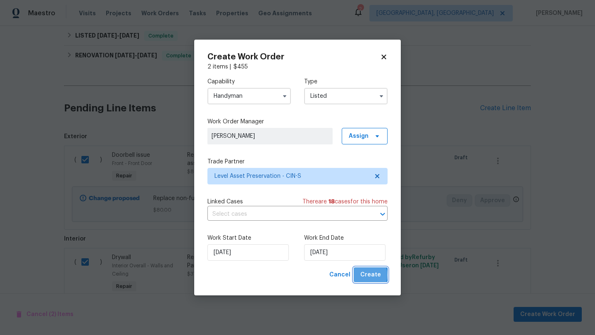
click at [366, 275] on span "Create" at bounding box center [370, 275] width 21 height 10
checkbox input "false"
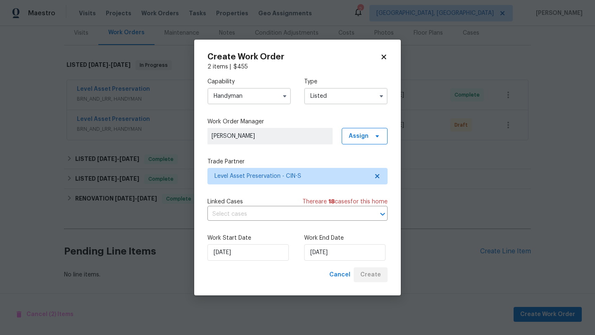
scroll to position [104, 0]
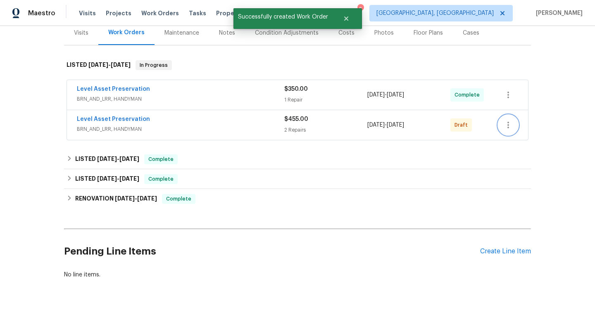
click at [514, 125] on button "button" at bounding box center [508, 125] width 20 height 20
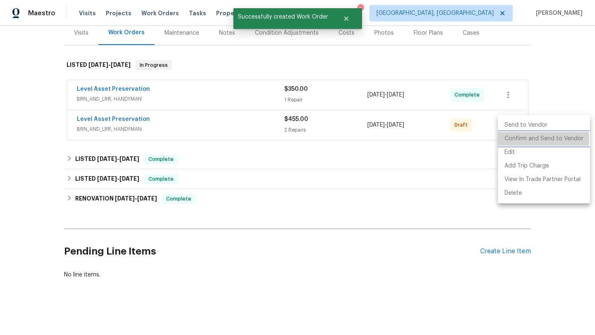
click at [513, 140] on li "Confirm and Send to Vendor" at bounding box center [544, 139] width 92 height 14
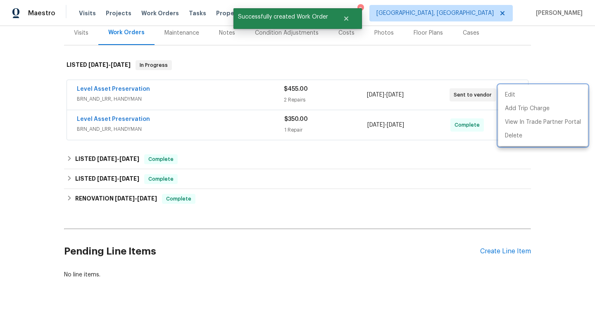
click at [35, 92] on div at bounding box center [297, 167] width 595 height 335
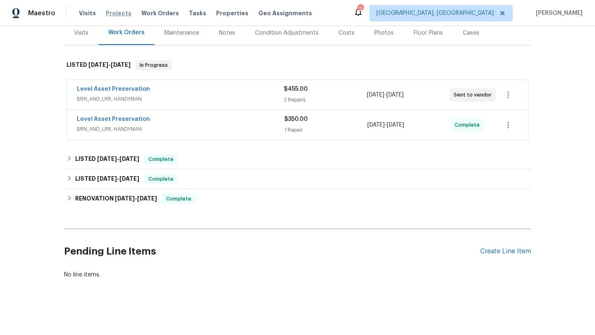
click at [112, 15] on span "Projects" at bounding box center [119, 13] width 26 height 8
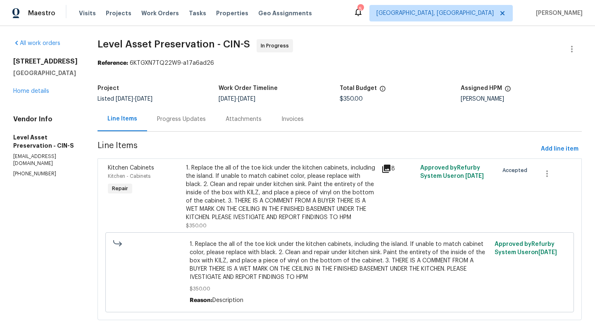
scroll to position [17, 0]
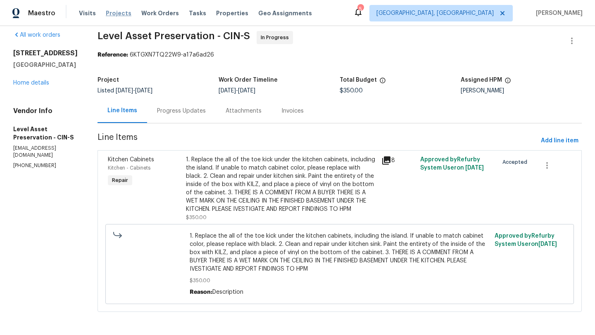
click at [109, 15] on span "Projects" at bounding box center [119, 13] width 26 height 8
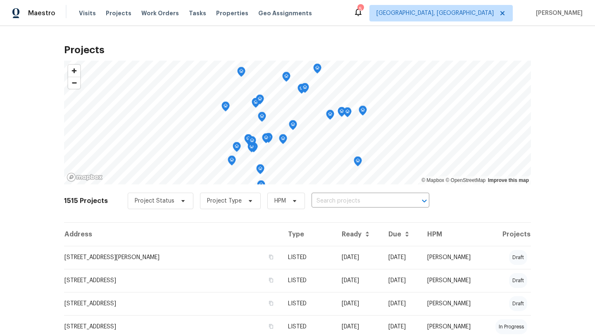
click at [118, 17] on div "Visits Projects Work Orders Tasks Properties Geo Assignments" at bounding box center [200, 13] width 243 height 17
click at [119, 10] on span "Projects" at bounding box center [119, 13] width 26 height 8
click at [219, 16] on span "Properties" at bounding box center [232, 13] width 32 height 8
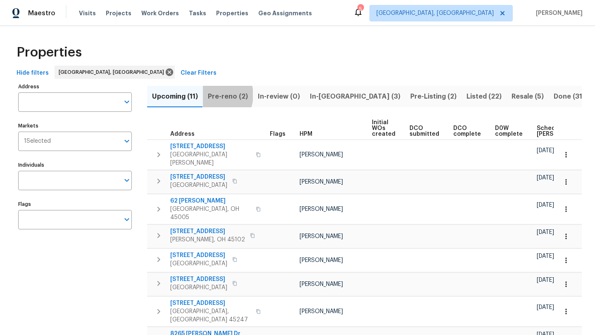
click at [215, 95] on span "Pre-reno (2)" at bounding box center [228, 97] width 40 height 12
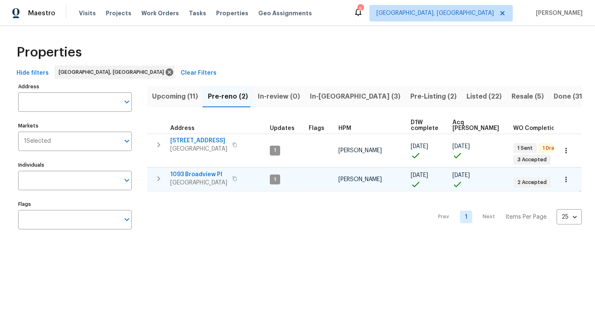
click at [194, 176] on span "1093 Broadview Pl" at bounding box center [198, 175] width 57 height 8
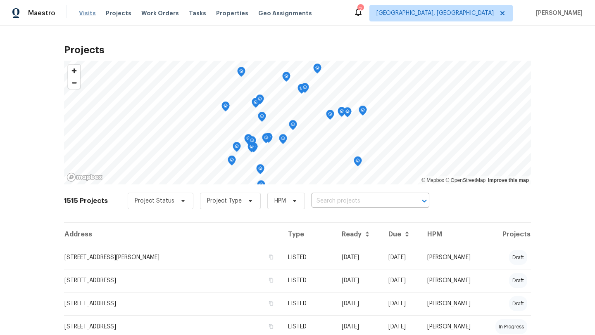
click at [82, 13] on span "Visits" at bounding box center [87, 13] width 17 height 8
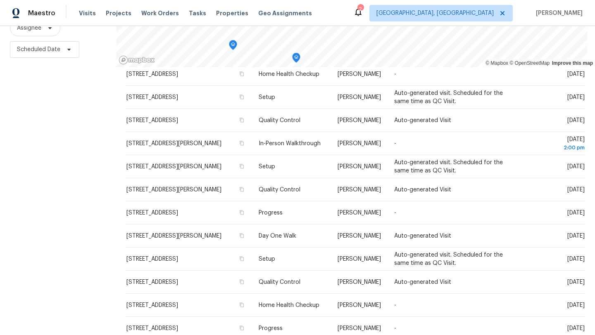
scroll to position [290, 0]
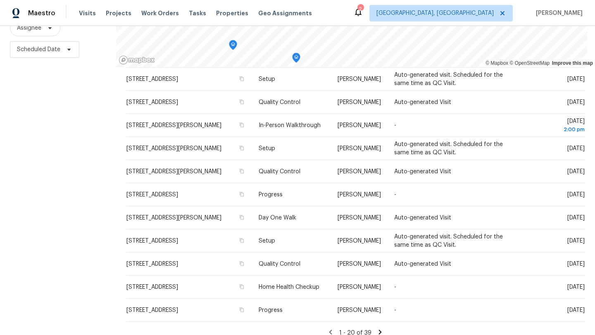
click at [379, 330] on icon at bounding box center [380, 332] width 3 height 5
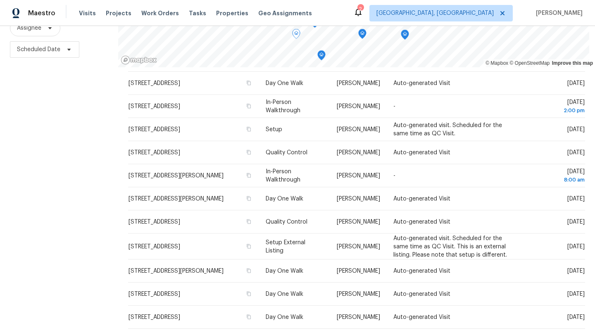
scroll to position [76, 0]
